Goal: Contribute content

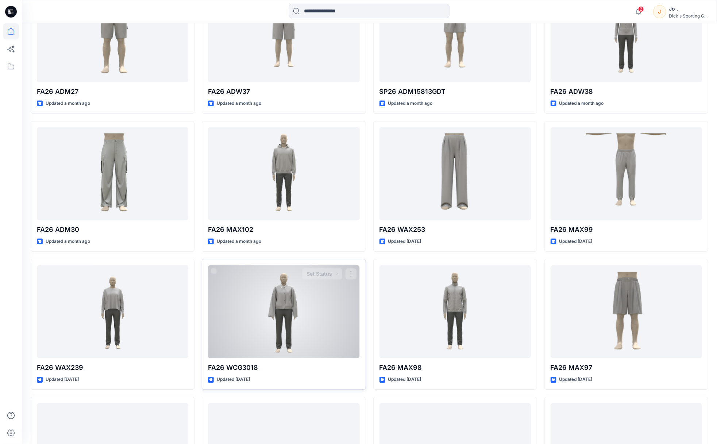
scroll to position [825, 0]
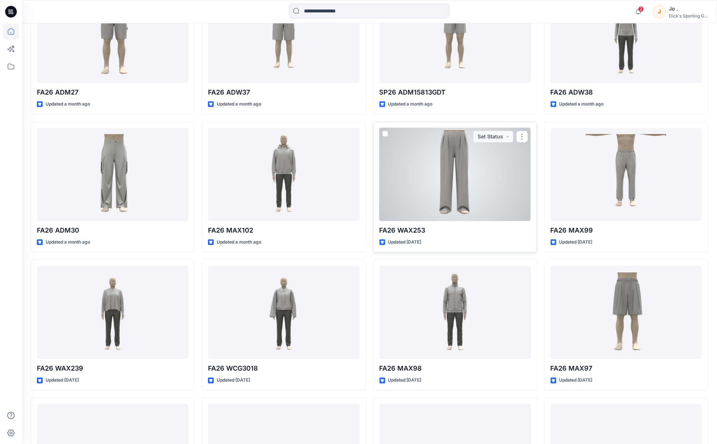
click at [443, 177] on div at bounding box center [454, 174] width 151 height 93
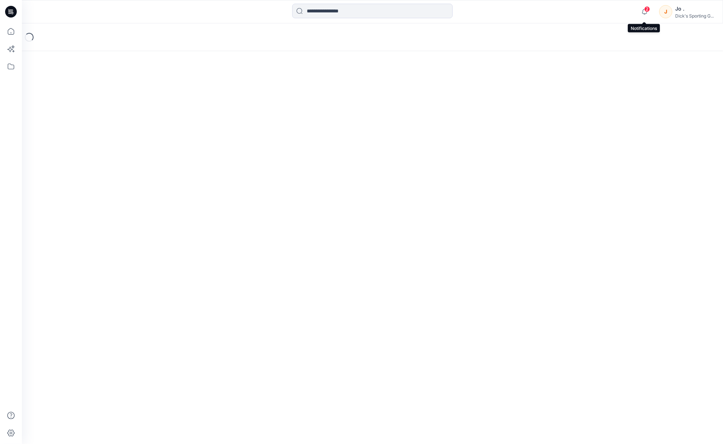
click at [647, 9] on span "2" at bounding box center [647, 9] width 6 height 6
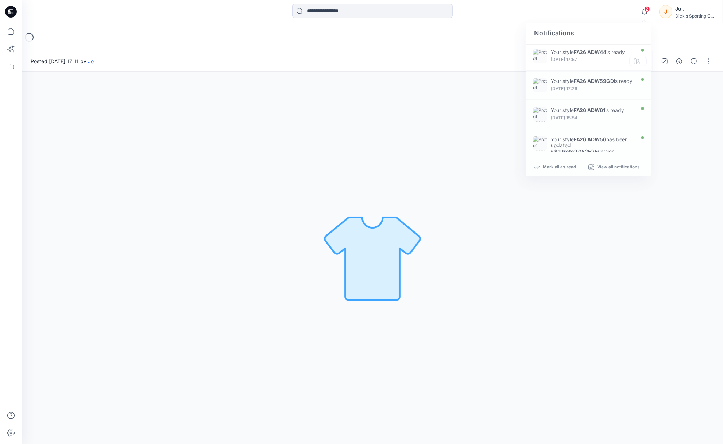
click at [602, 8] on div "2 Notifications Your style FA26 ADW44 is ready Tuesday, September 02, 2025 17:5…" at bounding box center [372, 12] width 701 height 16
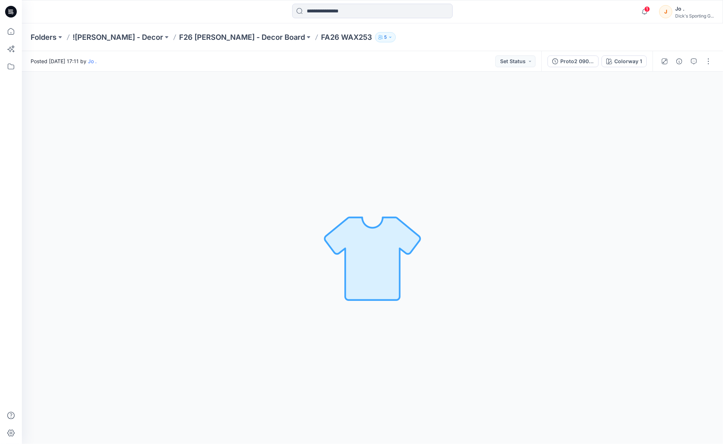
drag, startPoint x: 348, startPoint y: 39, endPoint x: 337, endPoint y: 39, distance: 11.3
click at [348, 39] on div "Folders !CALIA - Decor F26 CALIA - Decor Board FA26 WAX253 5" at bounding box center [344, 37] width 627 height 10
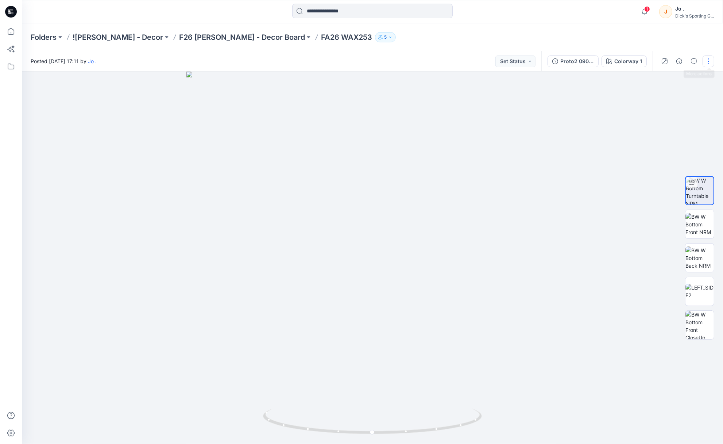
click at [710, 62] on button "button" at bounding box center [709, 61] width 12 height 12
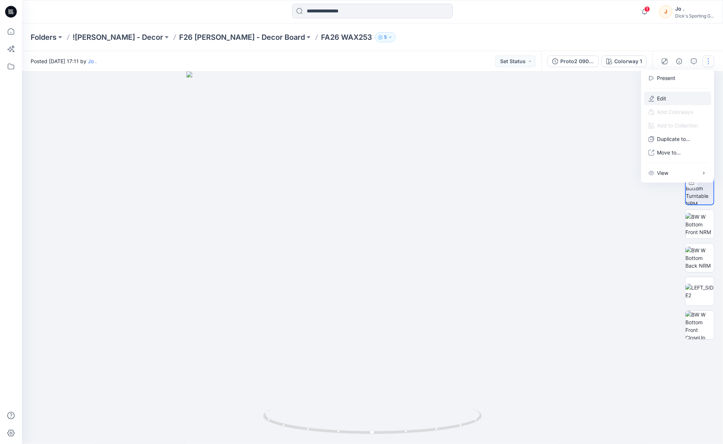
click at [662, 95] on p "Edit" at bounding box center [661, 98] width 9 height 8
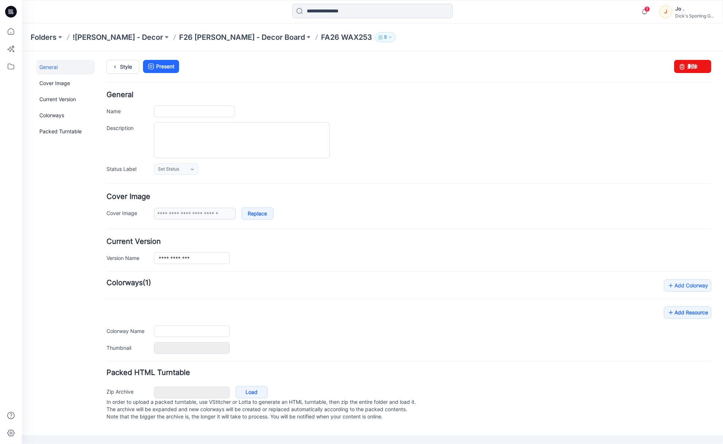
type input "**********"
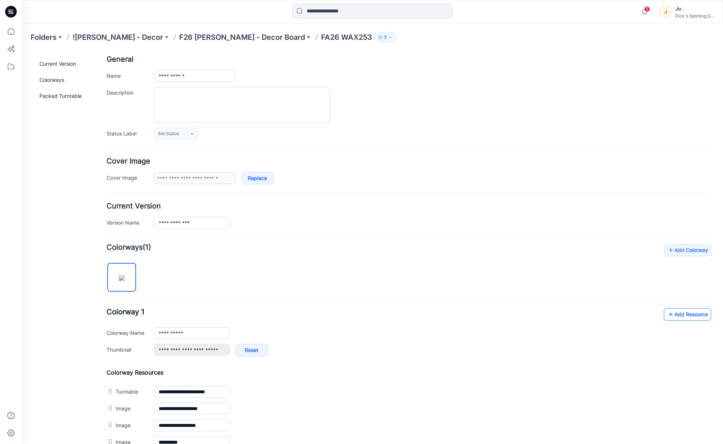
scroll to position [81, 0]
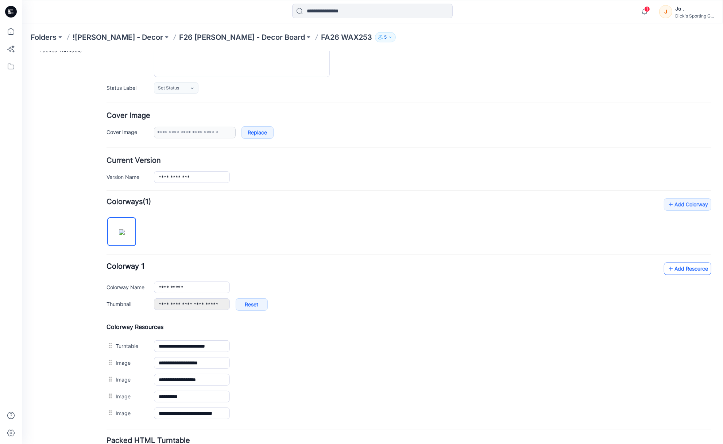
click at [677, 269] on link "Add Resource" at bounding box center [687, 268] width 47 height 12
click at [671, 267] on link "Add Resource" at bounding box center [687, 268] width 47 height 12
click at [677, 267] on link "Add Resource" at bounding box center [687, 268] width 47 height 12
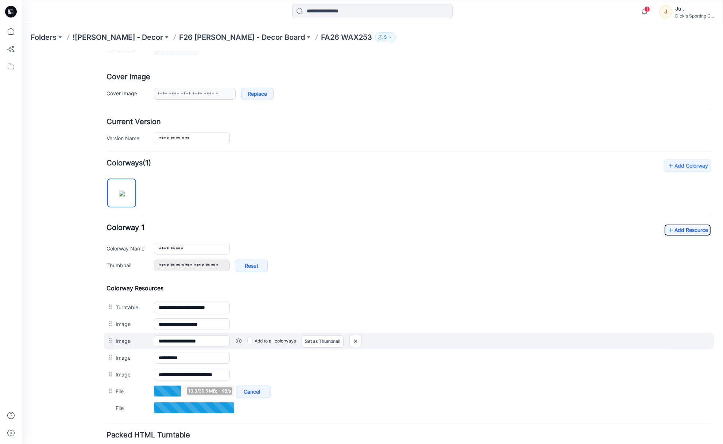
scroll to position [177, 0]
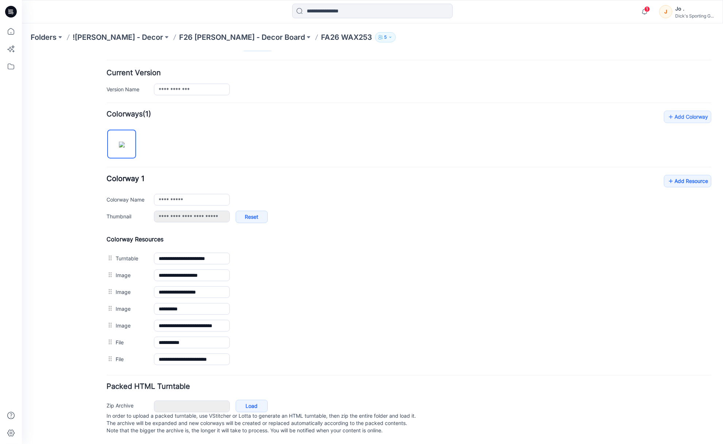
drag, startPoint x: 57, startPoint y: 372, endPoint x: 62, endPoint y: 369, distance: 5.6
click at [57, 372] on div "General Cover Image Current Version Colorways Packed Turntable" at bounding box center [65, 167] width 58 height 552
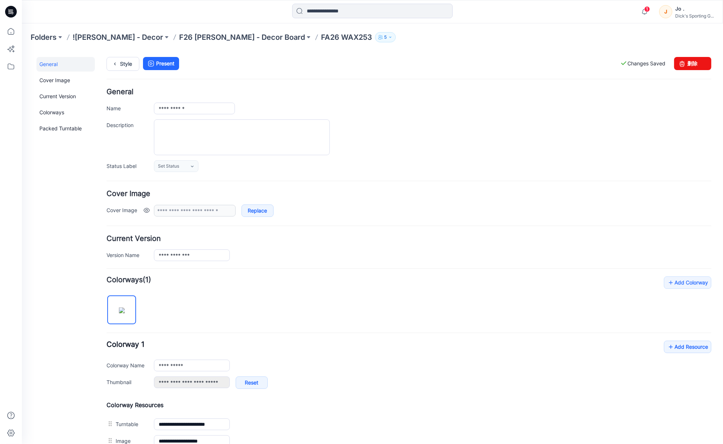
scroll to position [0, 0]
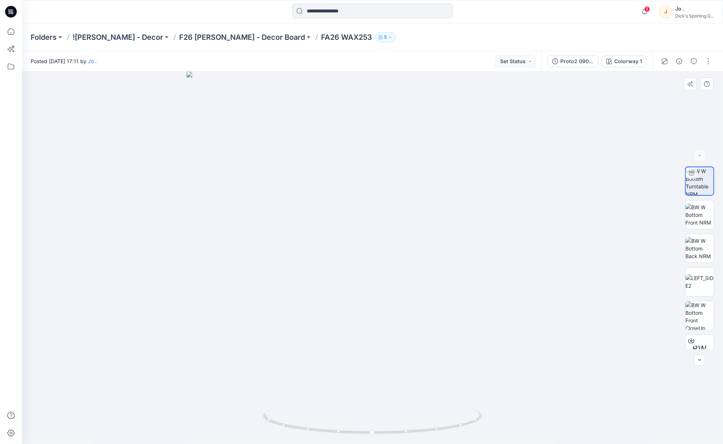
drag, startPoint x: 63, startPoint y: 176, endPoint x: 63, endPoint y: 164, distance: 12.0
click at [63, 169] on div at bounding box center [372, 258] width 701 height 372
